Goal: Task Accomplishment & Management: Complete application form

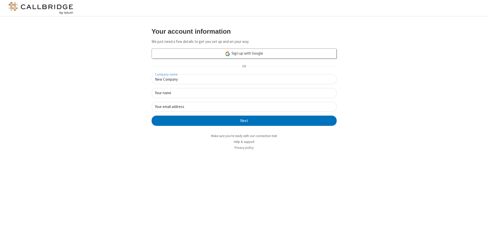
type input "New Company"
type input "New User"
type input "[EMAIL_ADDRESS][DOMAIN_NAME]"
click button "Next" at bounding box center [244, 121] width 185 height 10
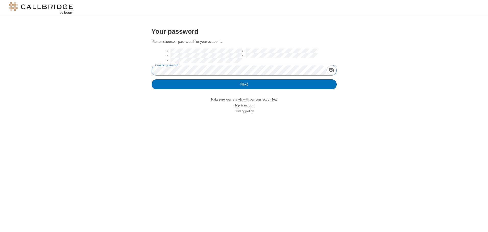
click button "Next" at bounding box center [244, 84] width 185 height 10
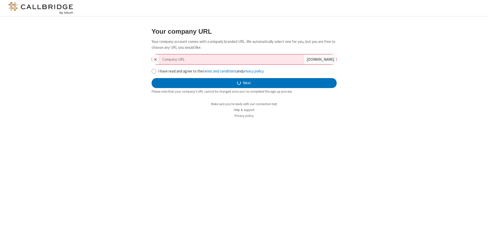
type input "new-company-synergized-6343"
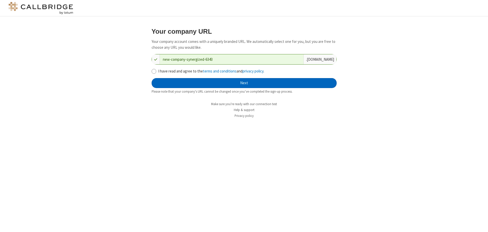
click at [244, 83] on button "Next" at bounding box center [244, 83] width 185 height 10
